Goal: Navigation & Orientation: Understand site structure

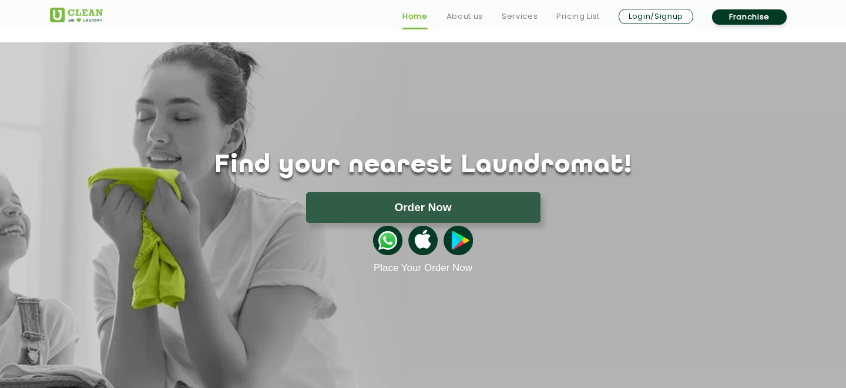
scroll to position [1, 0]
click at [513, 18] on link "Services" at bounding box center [520, 16] width 36 height 14
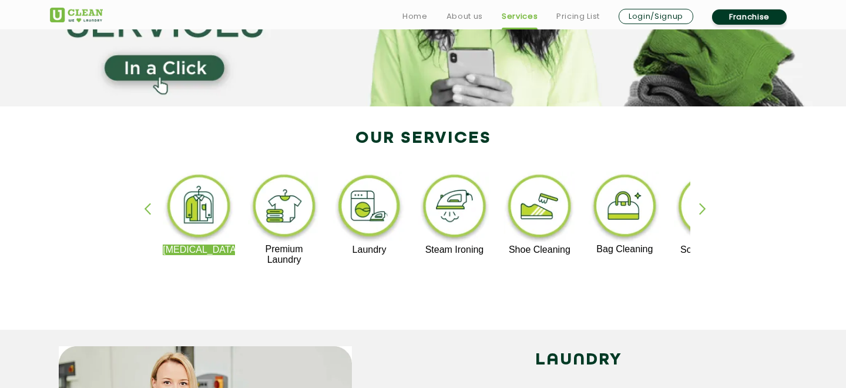
scroll to position [173, 0]
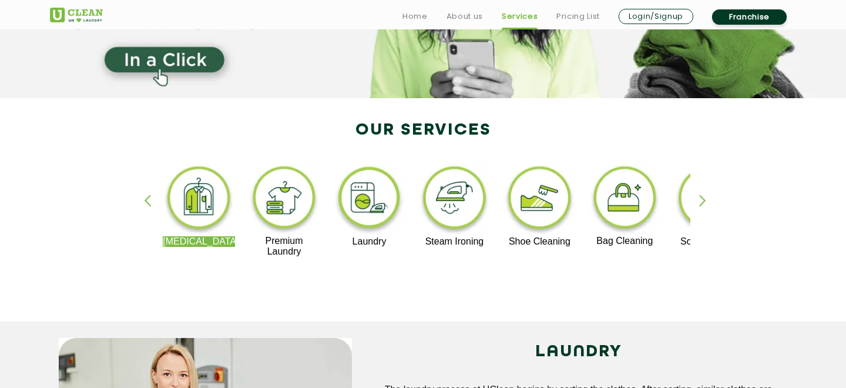
click at [711, 198] on div "button" at bounding box center [708, 211] width 18 height 32
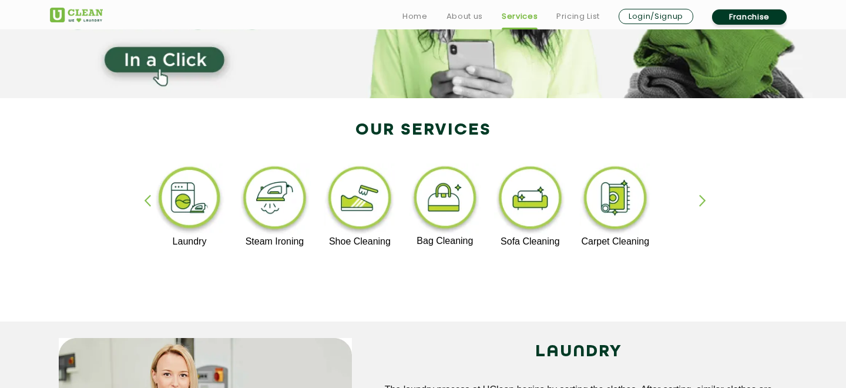
click at [699, 207] on div "button" at bounding box center [708, 211] width 18 height 32
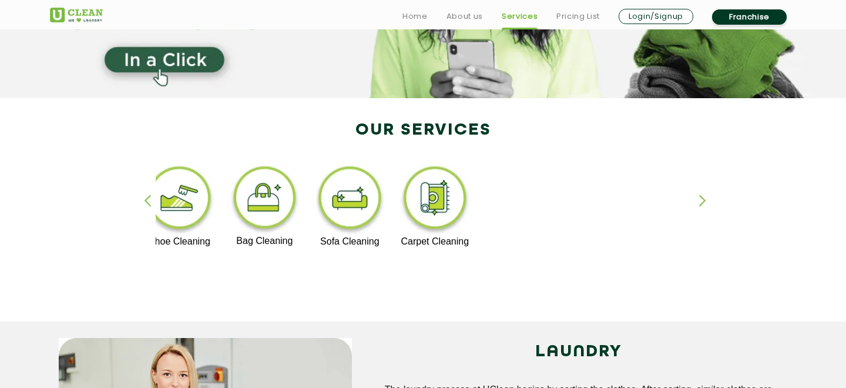
click at [699, 207] on div "button" at bounding box center [708, 211] width 18 height 32
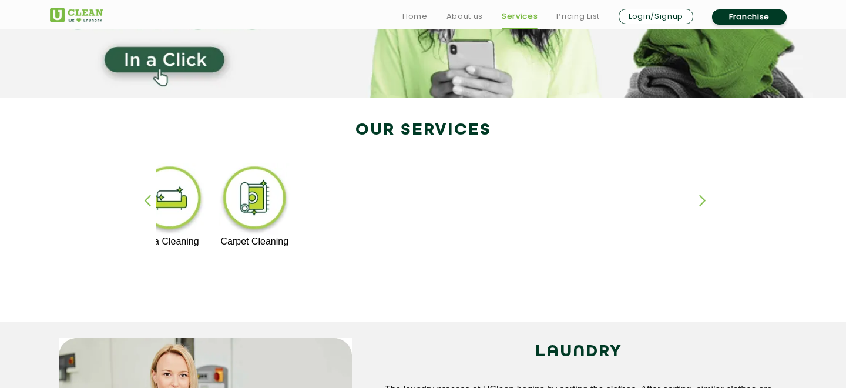
click at [699, 207] on div "button" at bounding box center [708, 211] width 18 height 32
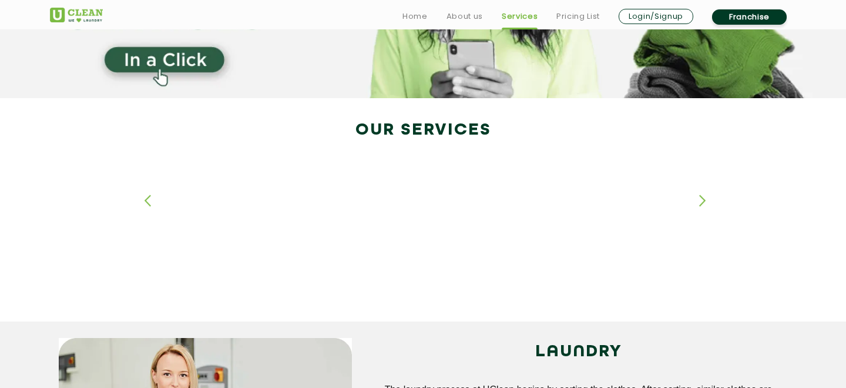
click at [699, 207] on div "button" at bounding box center [708, 211] width 18 height 32
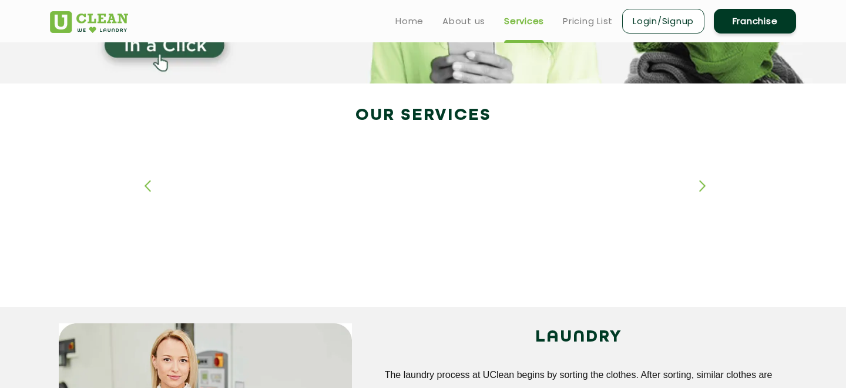
scroll to position [0, 0]
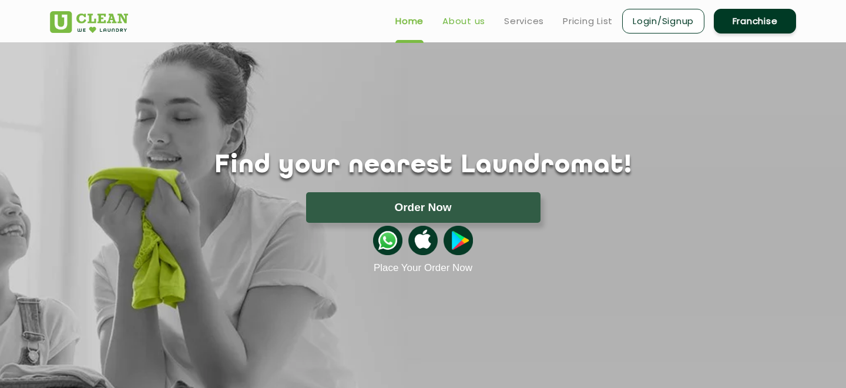
click at [450, 18] on link "About us" at bounding box center [464, 21] width 43 height 14
